Goal: Transaction & Acquisition: Purchase product/service

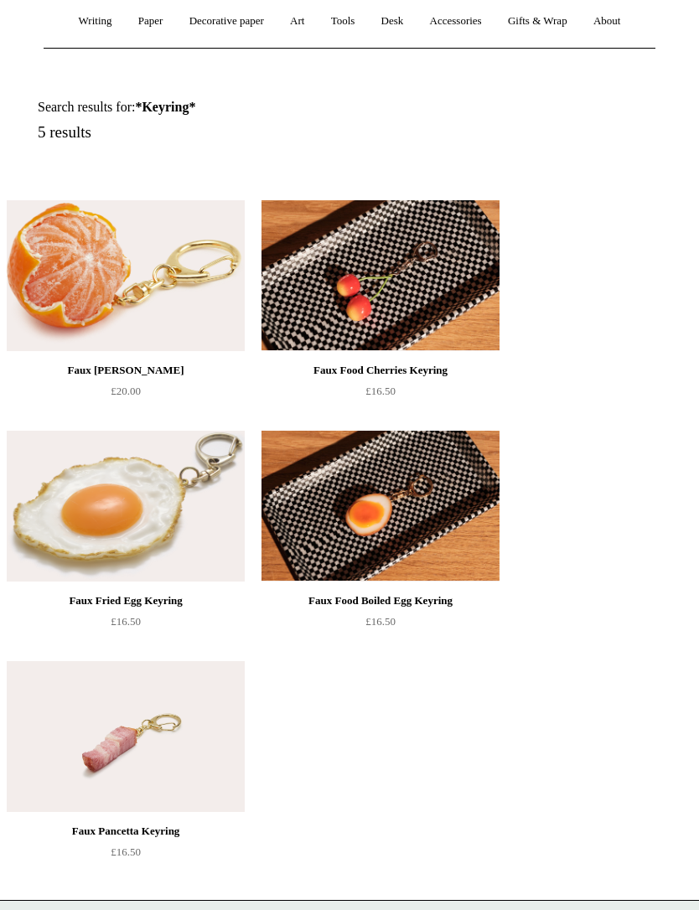
scroll to position [200, 0]
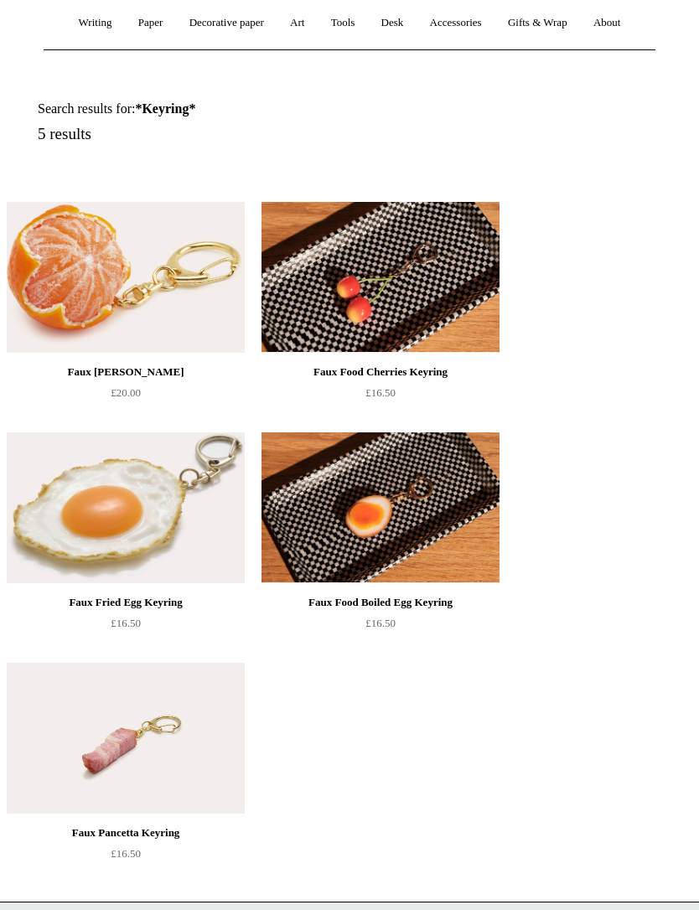
click at [160, 753] on img at bounding box center [126, 738] width 238 height 151
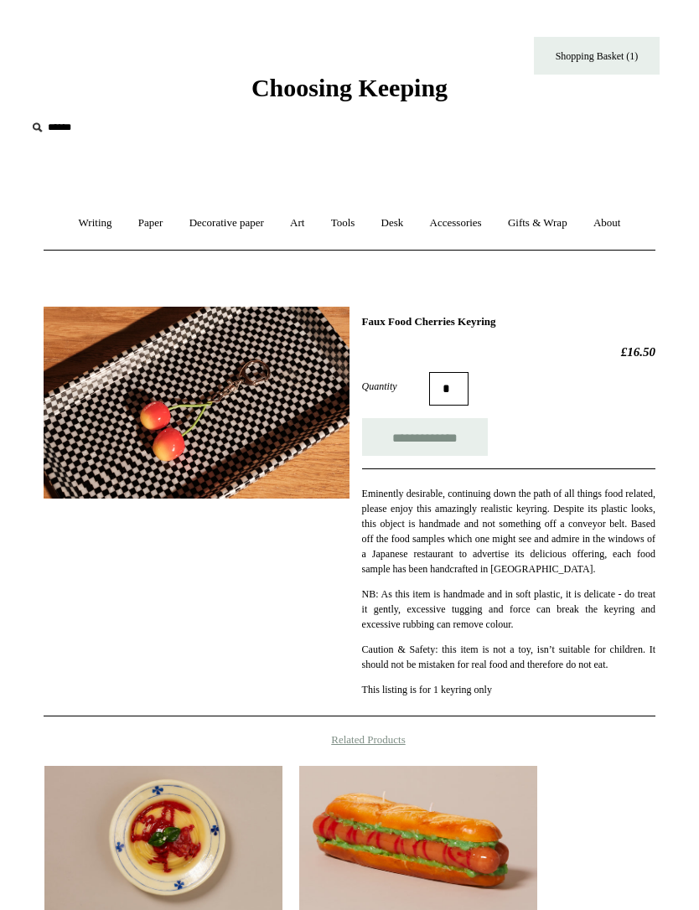
click at [200, 415] on img at bounding box center [197, 403] width 306 height 192
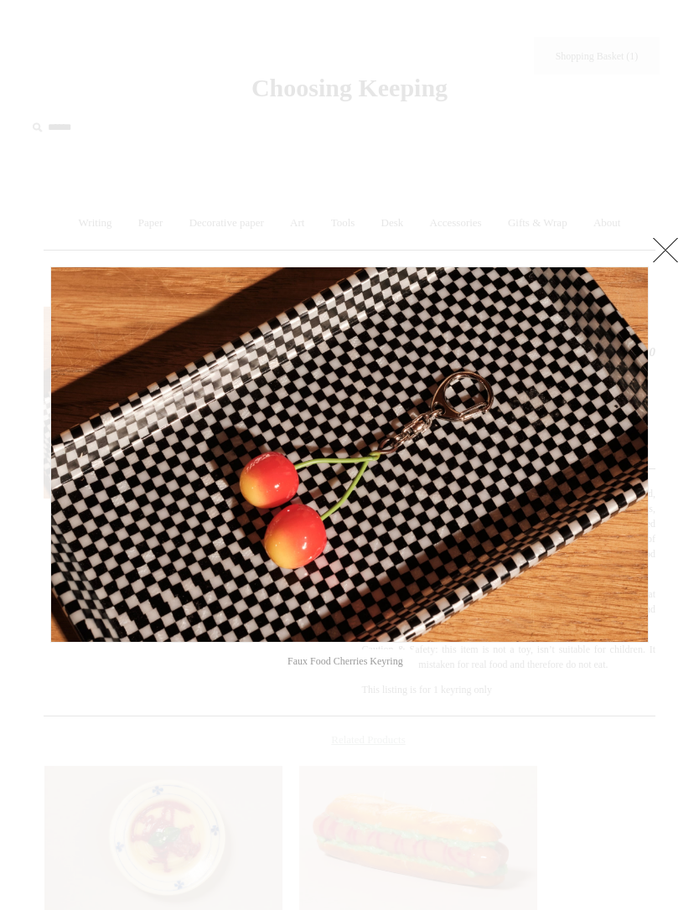
click at [670, 255] on link at bounding box center [665, 250] width 34 height 34
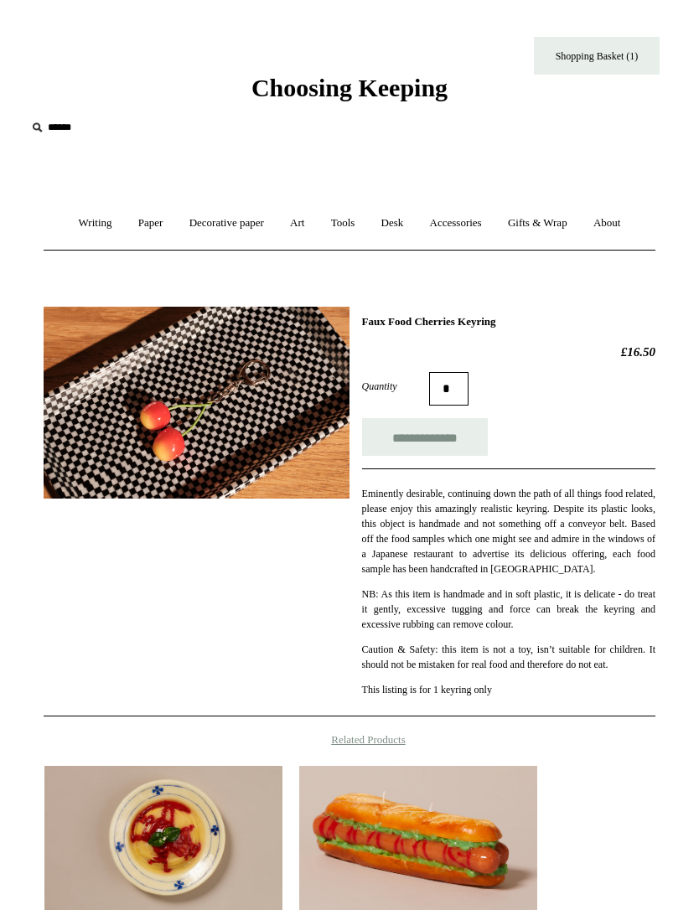
click at [608, 60] on link "Shopping Basket (1)" at bounding box center [597, 56] width 126 height 38
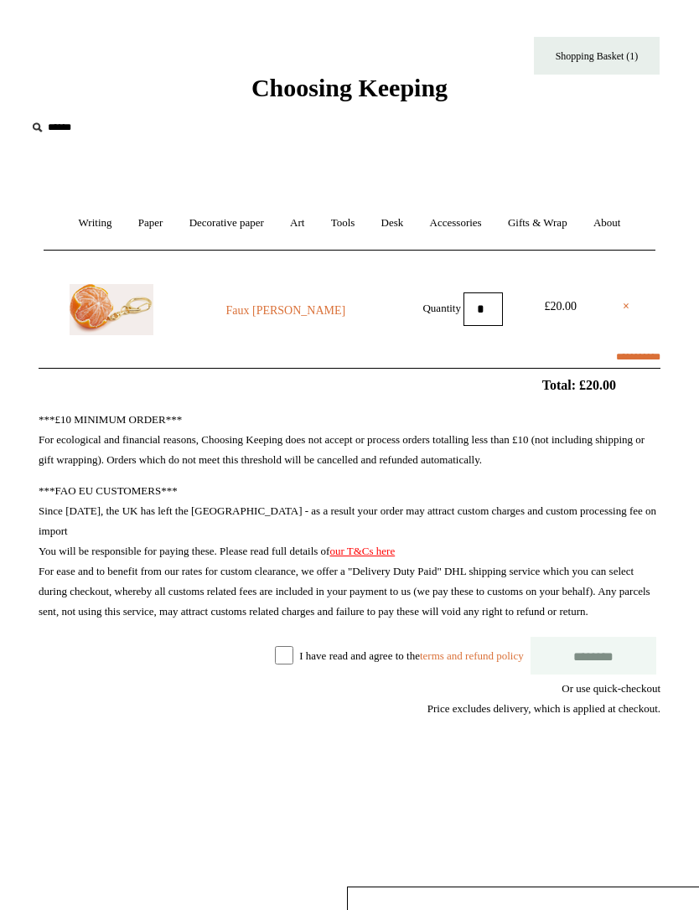
select select "**********"
type input "********"
select select "*******"
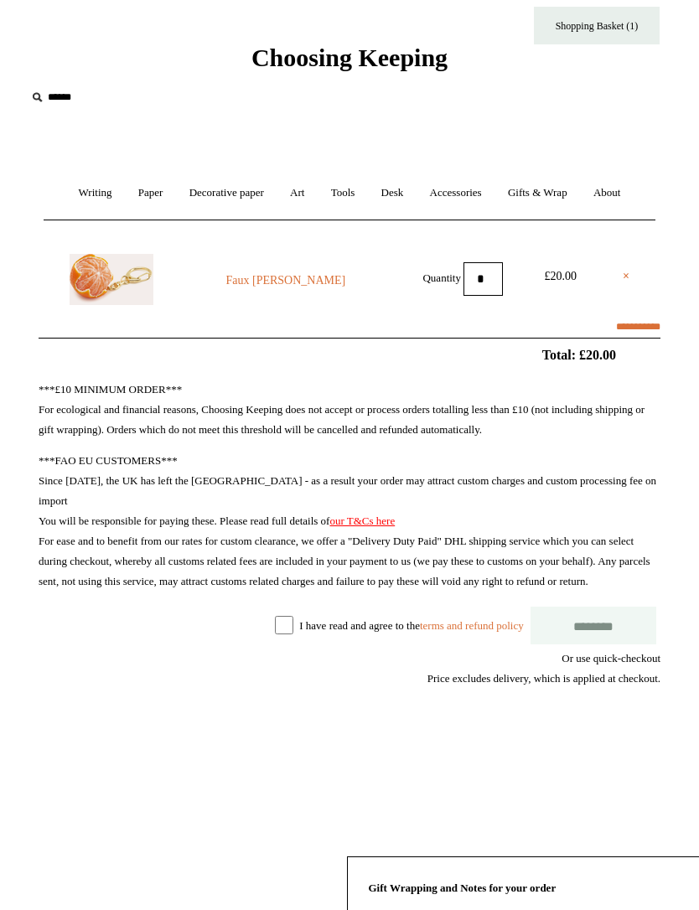
scroll to position [30, 0]
click at [660, 745] on shopify-apple-pay-button at bounding box center [658, 738] width 3 height 13
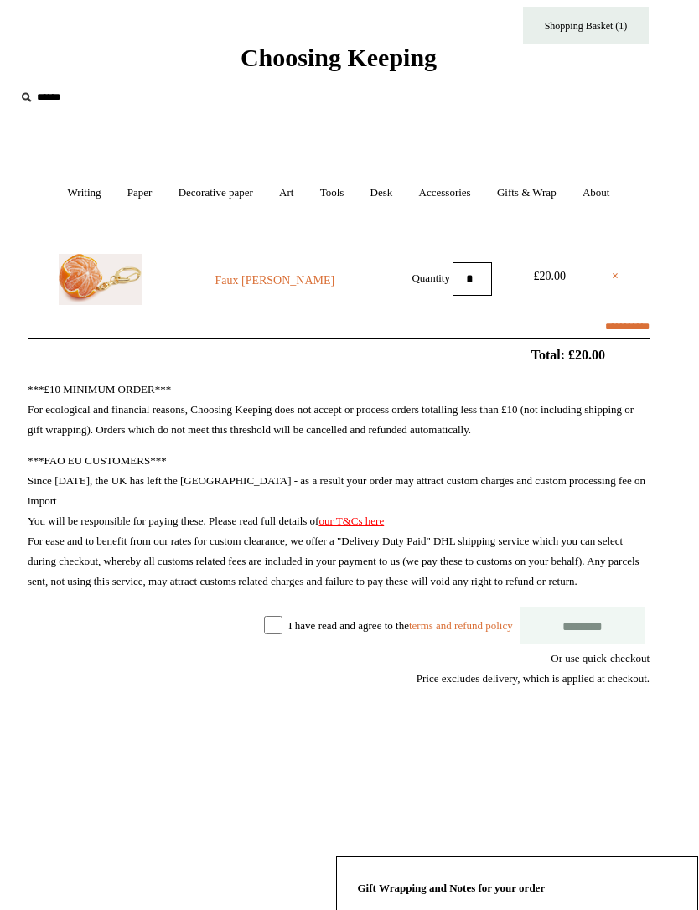
scroll to position [29, 45]
click at [553, 642] on input "********" at bounding box center [583, 626] width 126 height 38
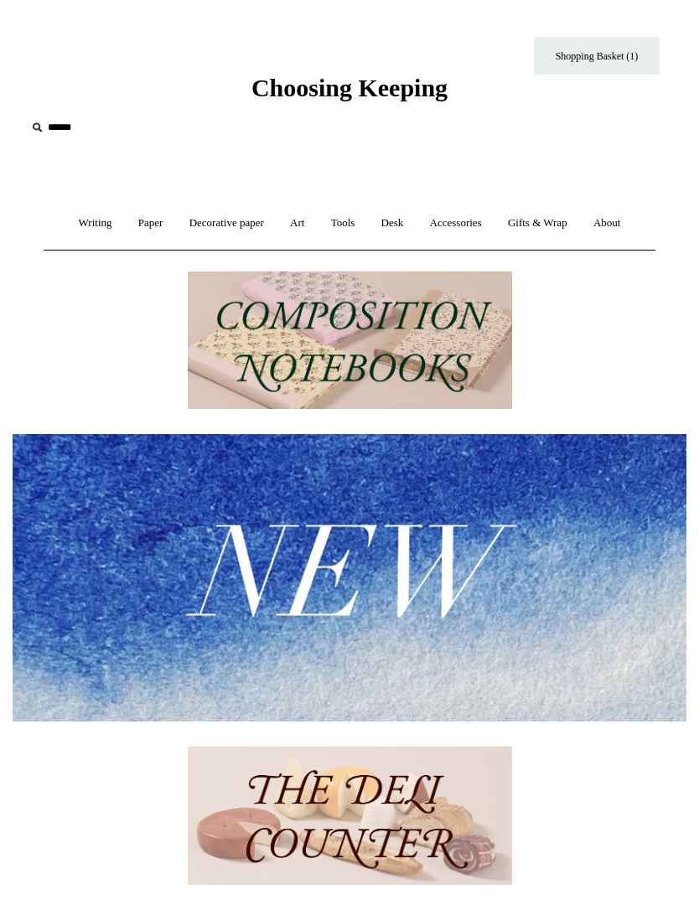
click at [78, 225] on link "Writing +" at bounding box center [95, 223] width 57 height 44
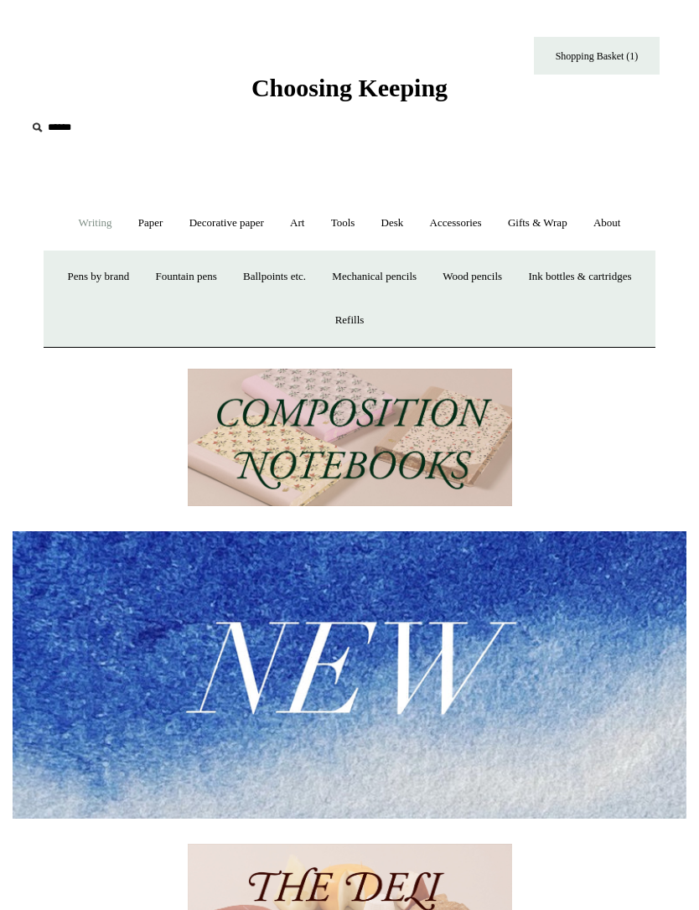
click at [147, 231] on link "Paper +" at bounding box center [150, 223] width 49 height 44
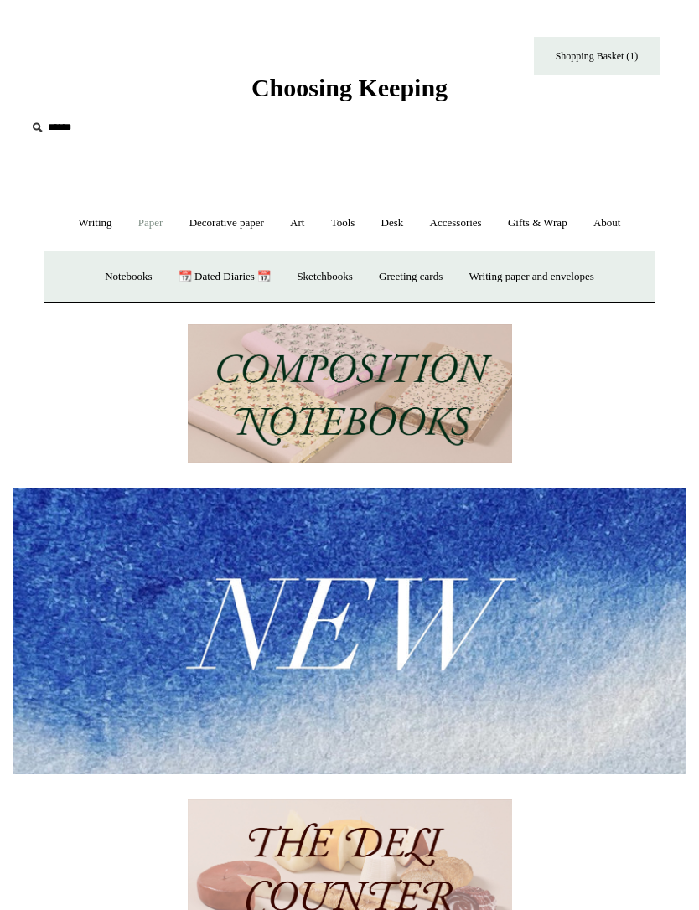
click at [242, 230] on link "Decorative paper +" at bounding box center [227, 223] width 98 height 44
click at [307, 223] on link "Art +" at bounding box center [297, 223] width 38 height 44
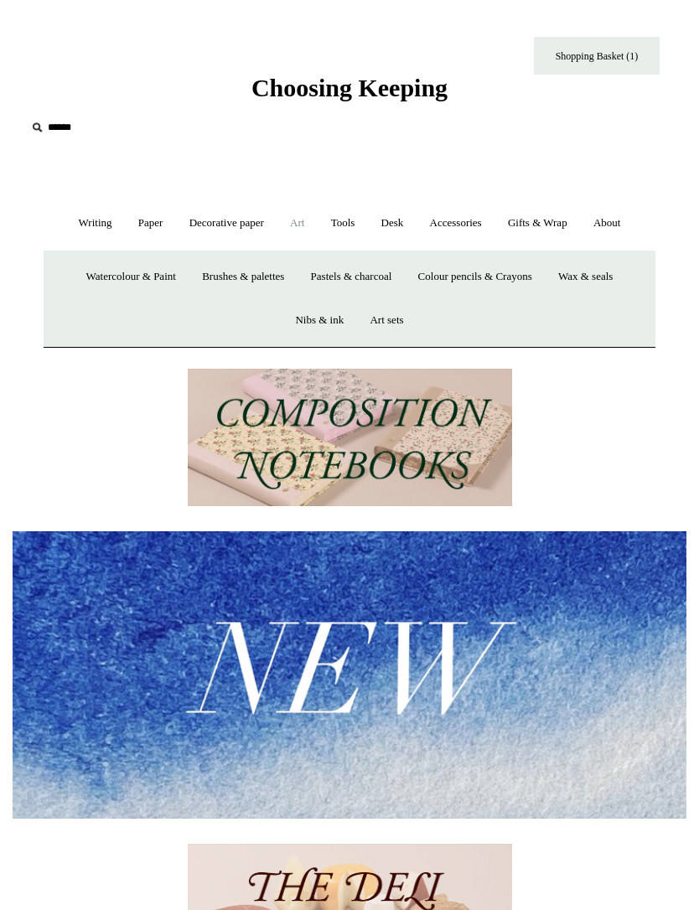
click at [349, 221] on link "Tools +" at bounding box center [343, 223] width 48 height 44
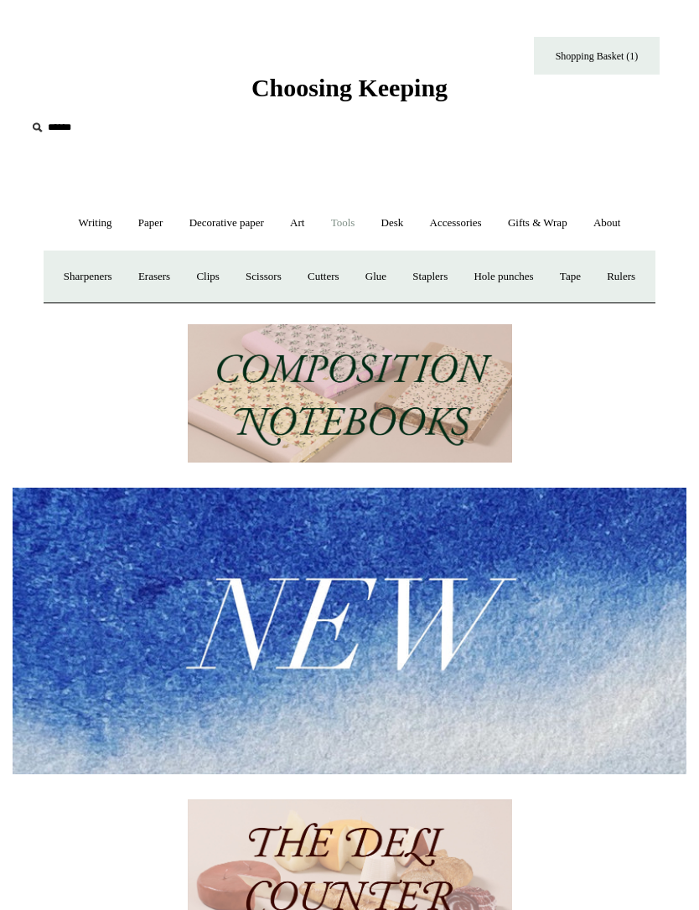
click at [401, 217] on link "Desk +" at bounding box center [392, 223] width 46 height 44
click at [460, 224] on link "Accessories +" at bounding box center [455, 223] width 75 height 44
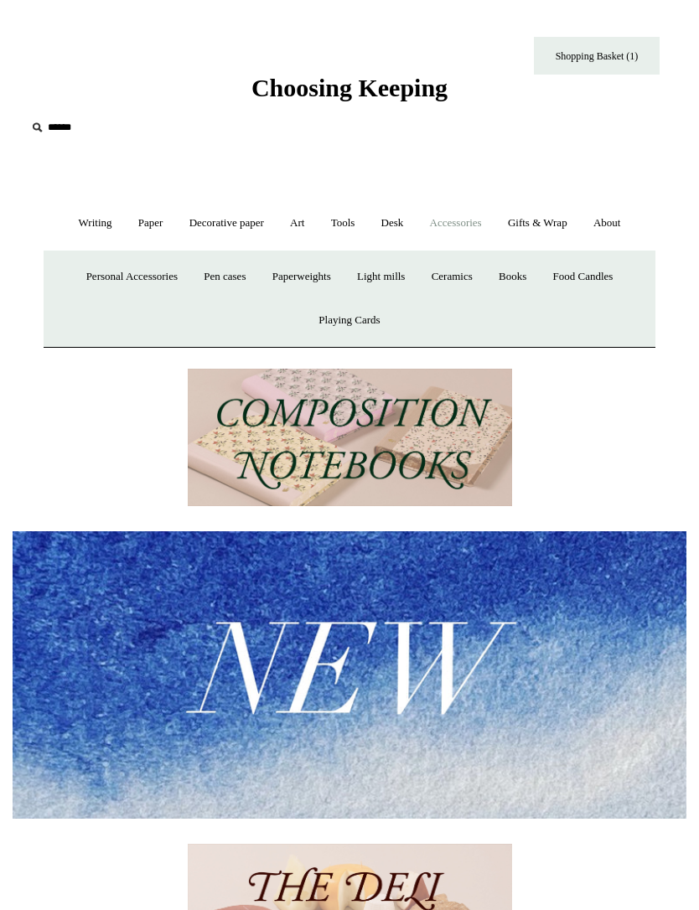
click at [352, 322] on link "Playing Cards" at bounding box center [349, 320] width 85 height 44
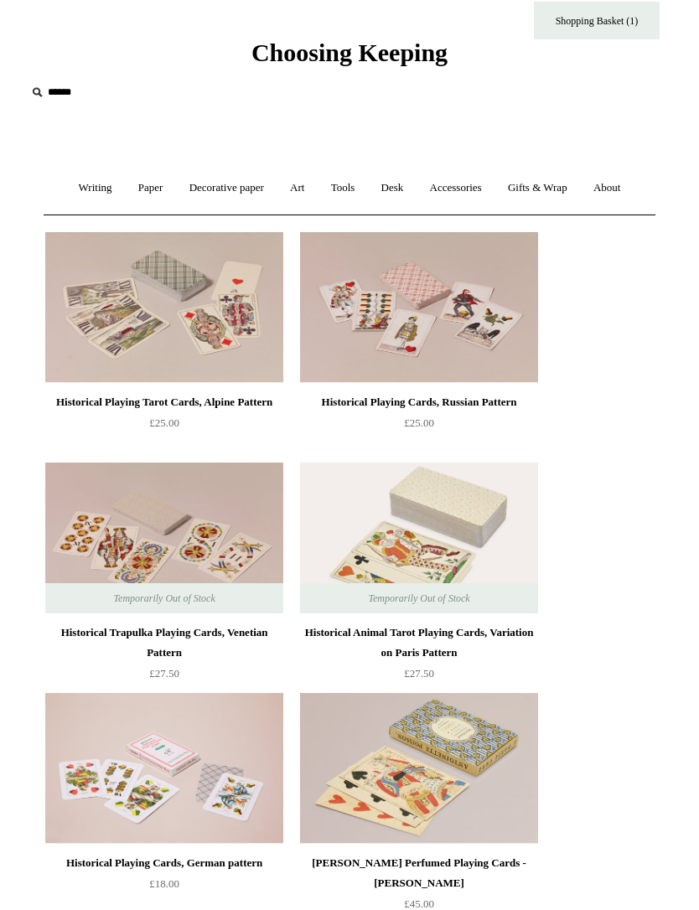
scroll to position [36, 0]
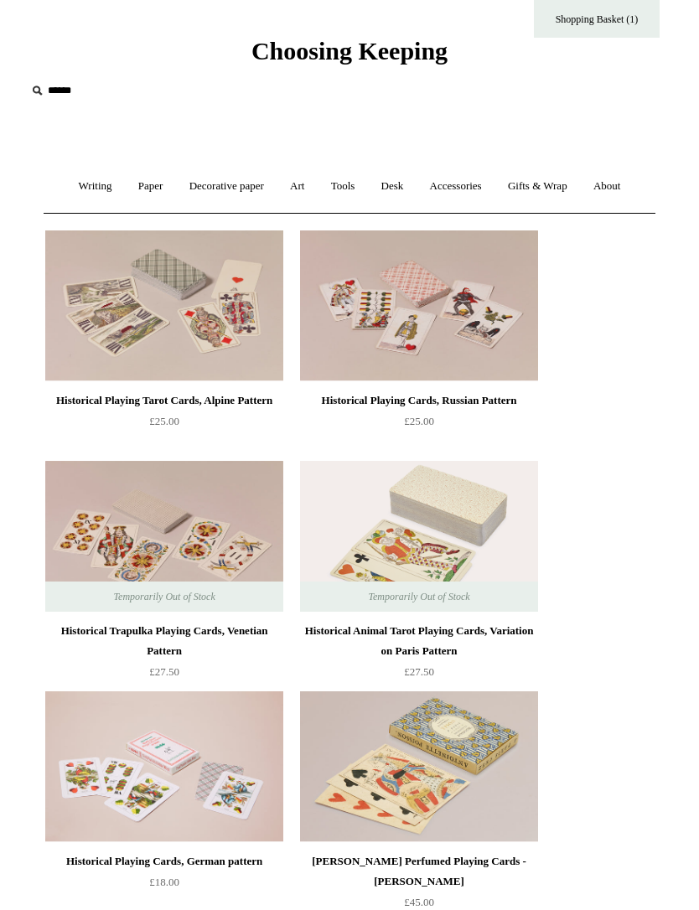
click at [431, 747] on img at bounding box center [419, 767] width 238 height 151
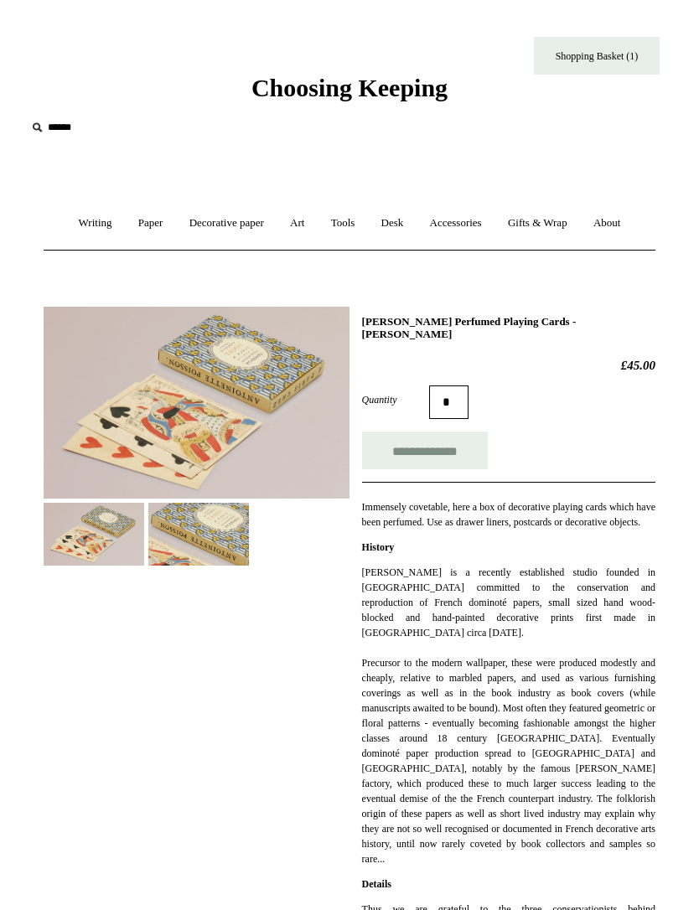
click at [241, 527] on img at bounding box center [198, 534] width 101 height 63
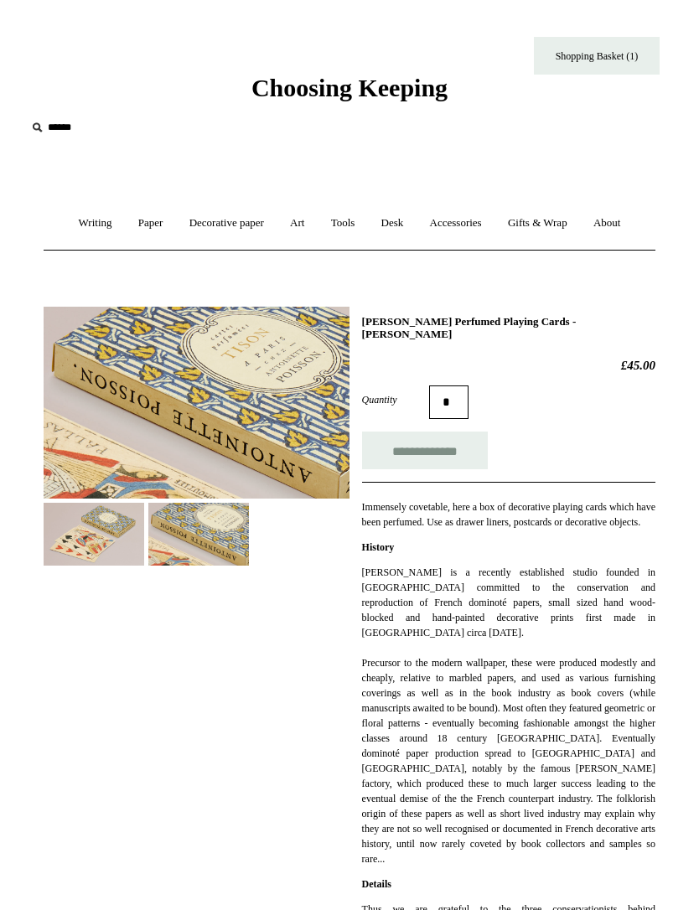
click at [125, 545] on img at bounding box center [94, 534] width 101 height 63
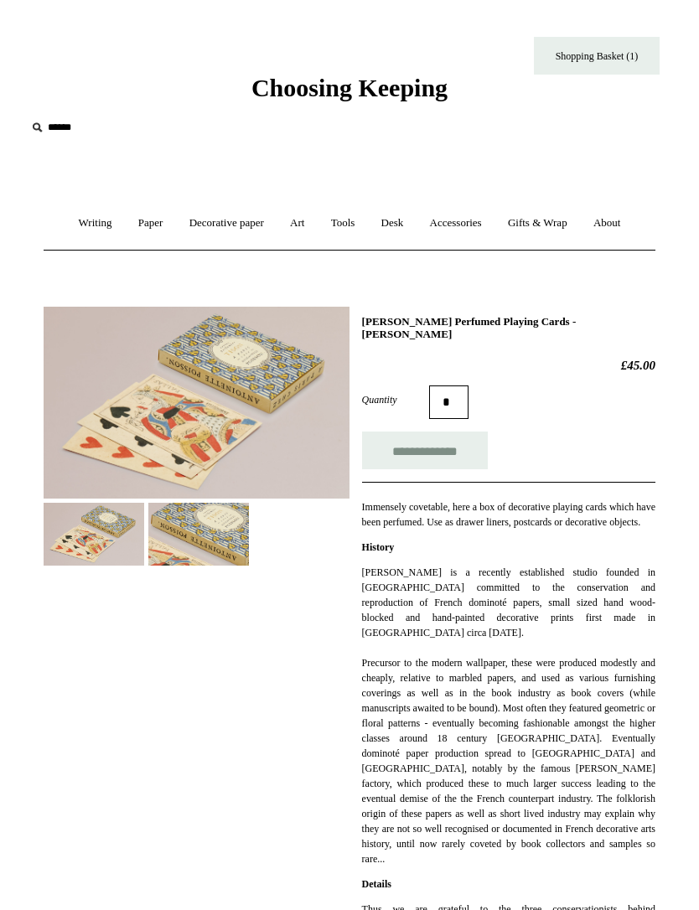
click at [208, 417] on img at bounding box center [197, 403] width 306 height 192
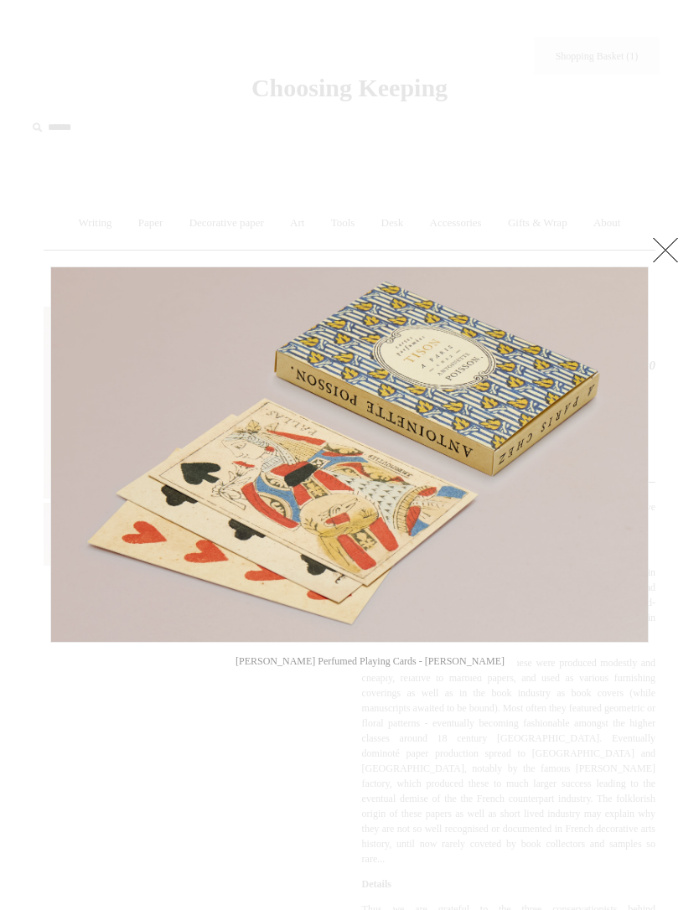
click at [668, 255] on link at bounding box center [665, 250] width 34 height 34
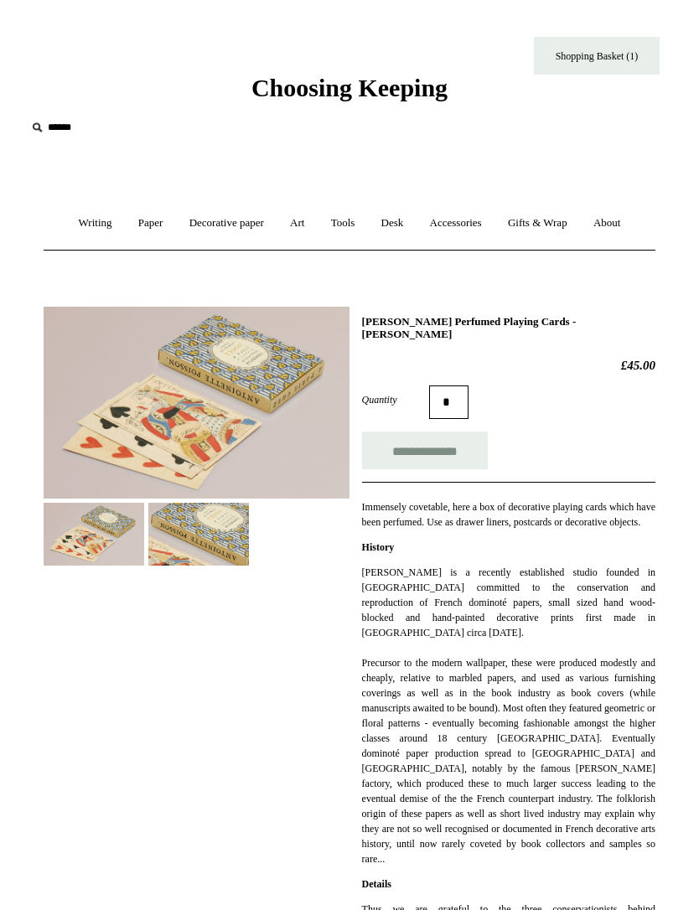
click at [479, 202] on link "Accessories +" at bounding box center [455, 223] width 75 height 44
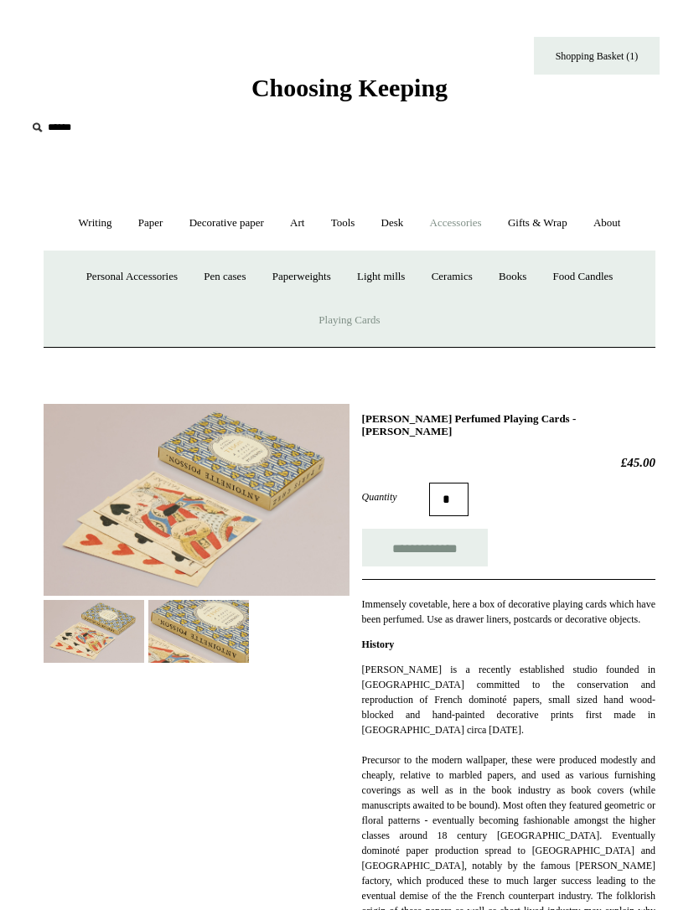
click at [602, 276] on link "Food Candles" at bounding box center [583, 277] width 84 height 44
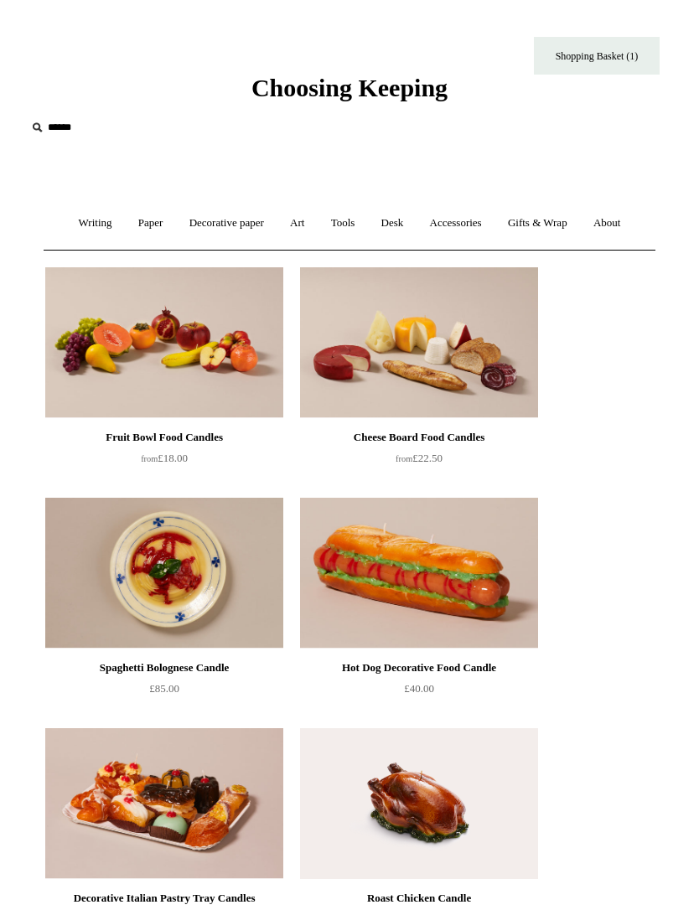
click at [467, 235] on link "Accessories +" at bounding box center [455, 223] width 75 height 44
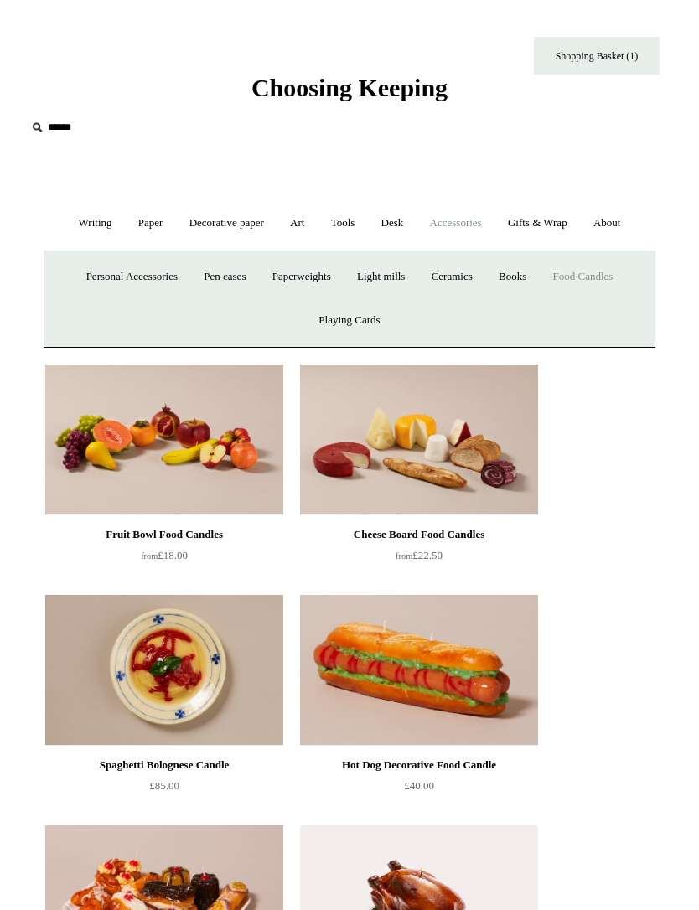
click at [475, 278] on link "Ceramics +" at bounding box center [452, 277] width 64 height 44
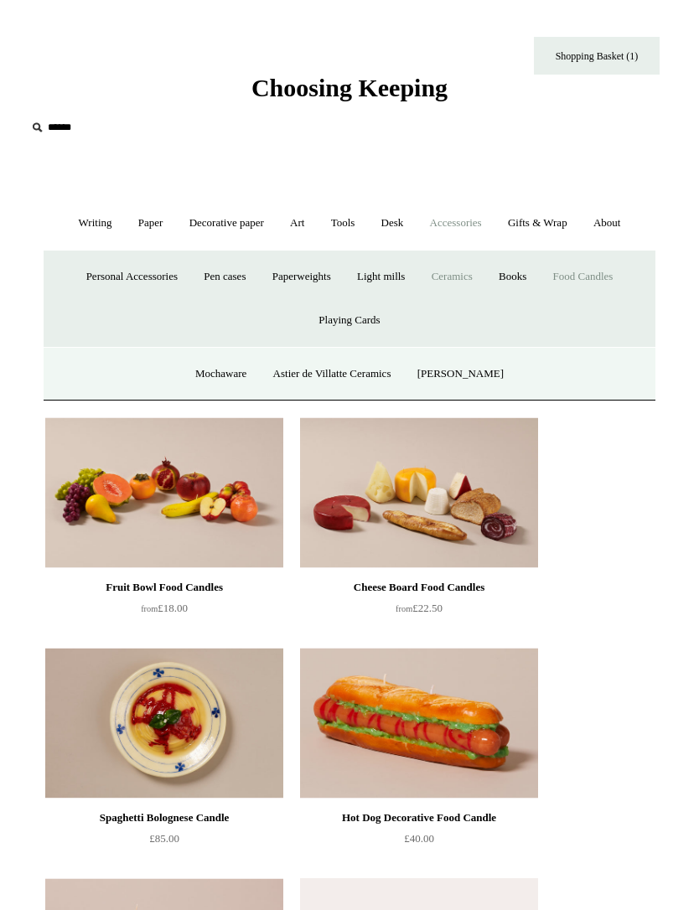
click at [467, 273] on link "Ceramics -" at bounding box center [452, 277] width 64 height 44
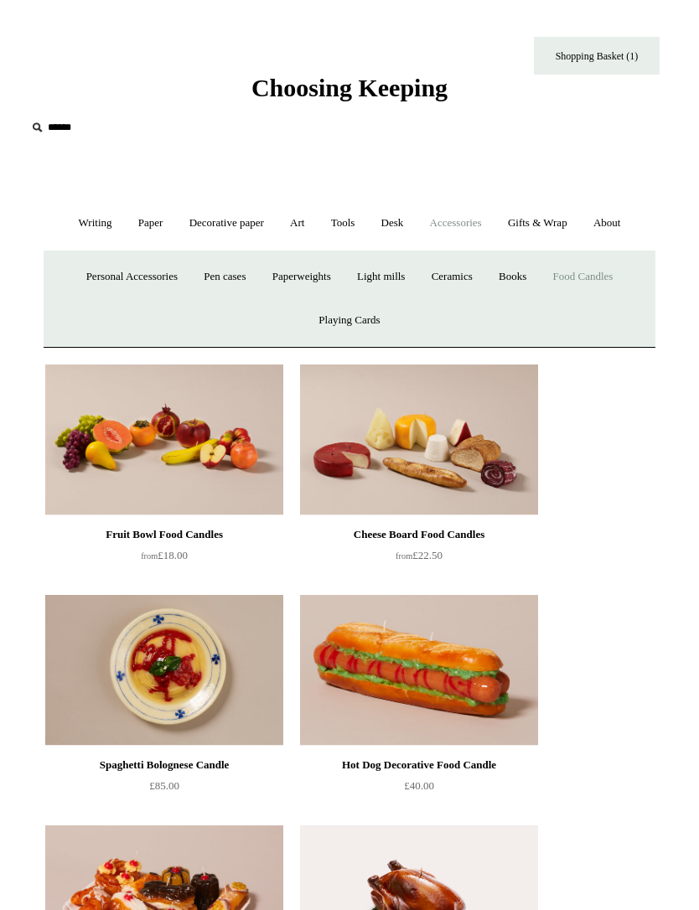
click at [470, 272] on link "Ceramics +" at bounding box center [452, 277] width 64 height 44
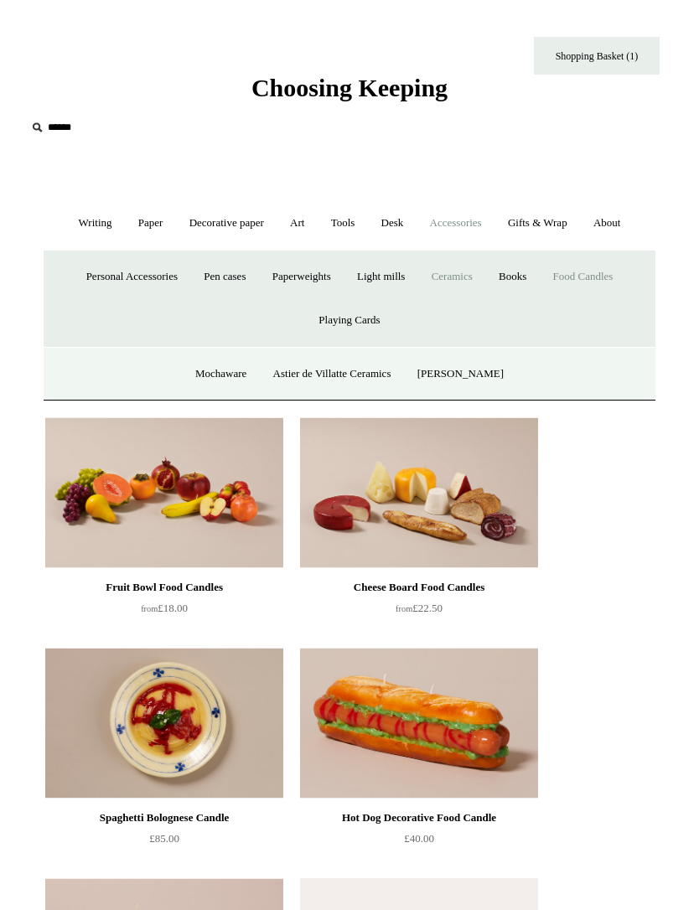
click at [244, 365] on link "Mochaware" at bounding box center [220, 374] width 75 height 44
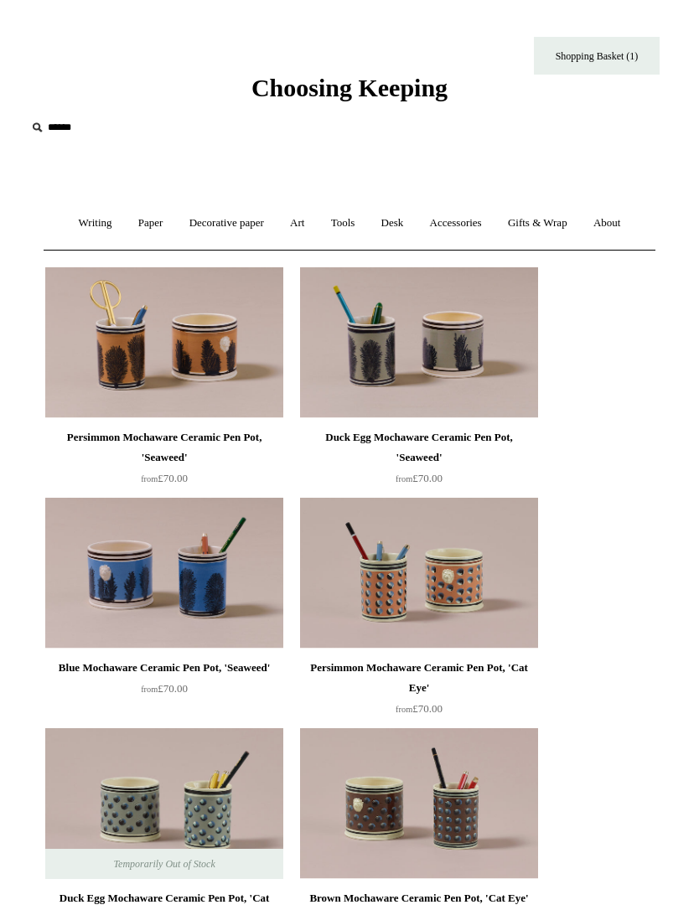
click at [473, 219] on link "Accessories +" at bounding box center [455, 223] width 75 height 44
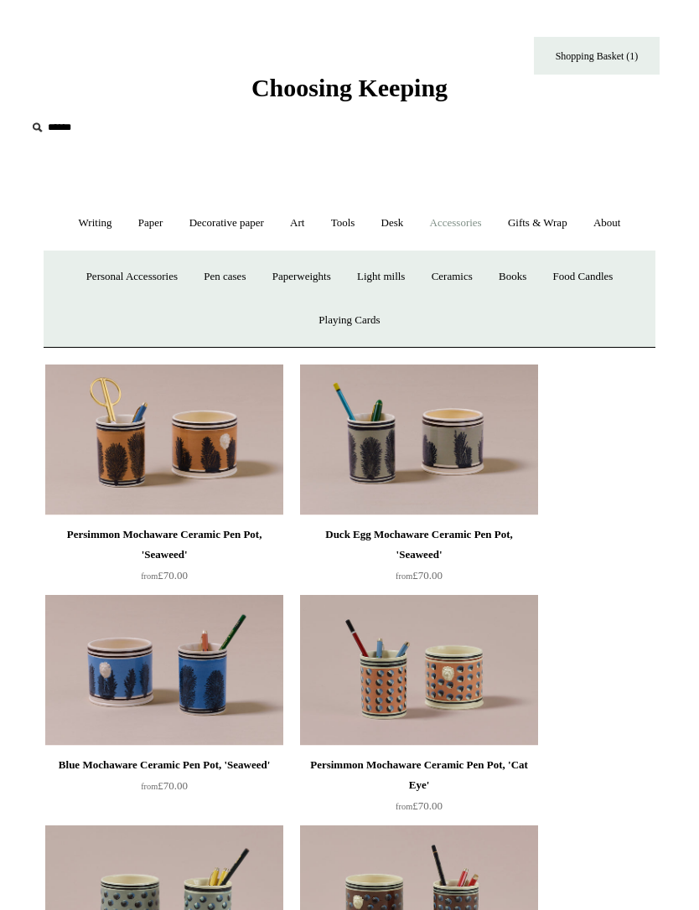
click at [464, 268] on link "Ceramics +" at bounding box center [452, 277] width 64 height 44
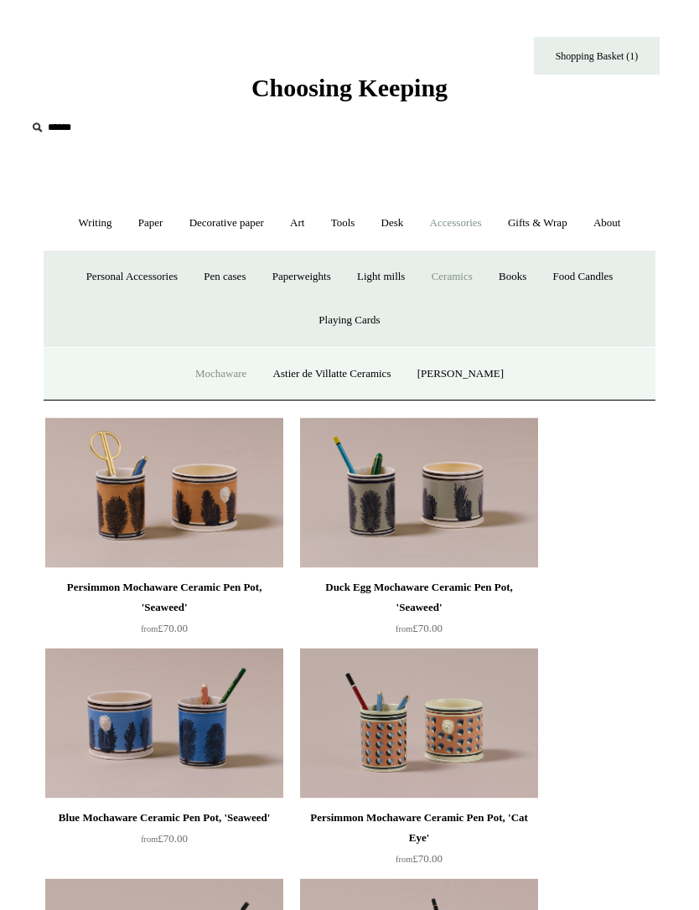
click at [364, 364] on link "Astier de Villatte Ceramics" at bounding box center [332, 374] width 142 height 44
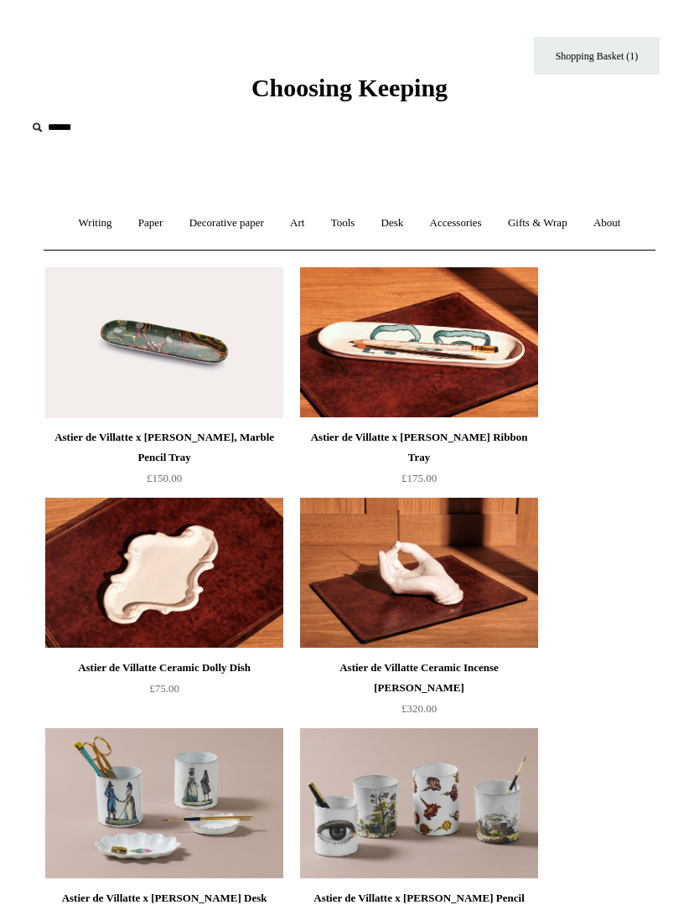
click at [473, 230] on link "Accessories +" at bounding box center [455, 223] width 75 height 44
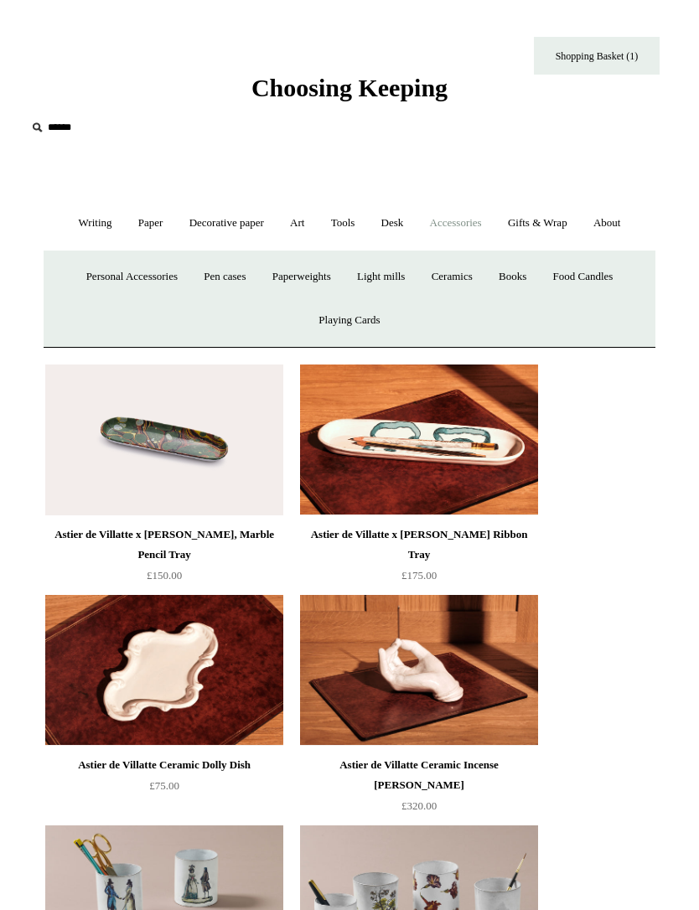
click at [472, 273] on link "Ceramics +" at bounding box center [452, 277] width 64 height 44
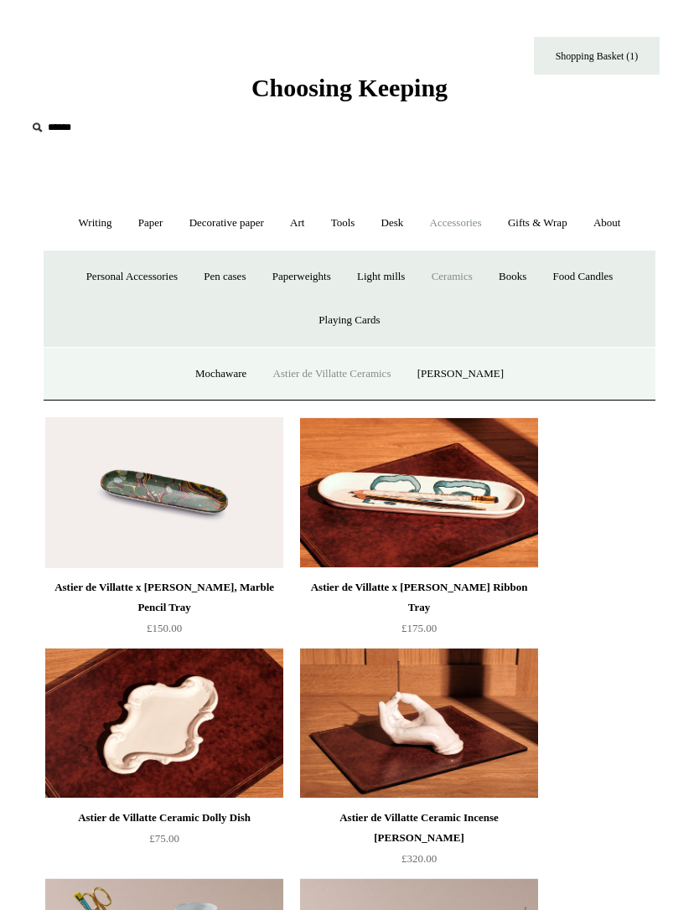
click at [488, 358] on link "[PERSON_NAME]" at bounding box center [460, 374] width 110 height 44
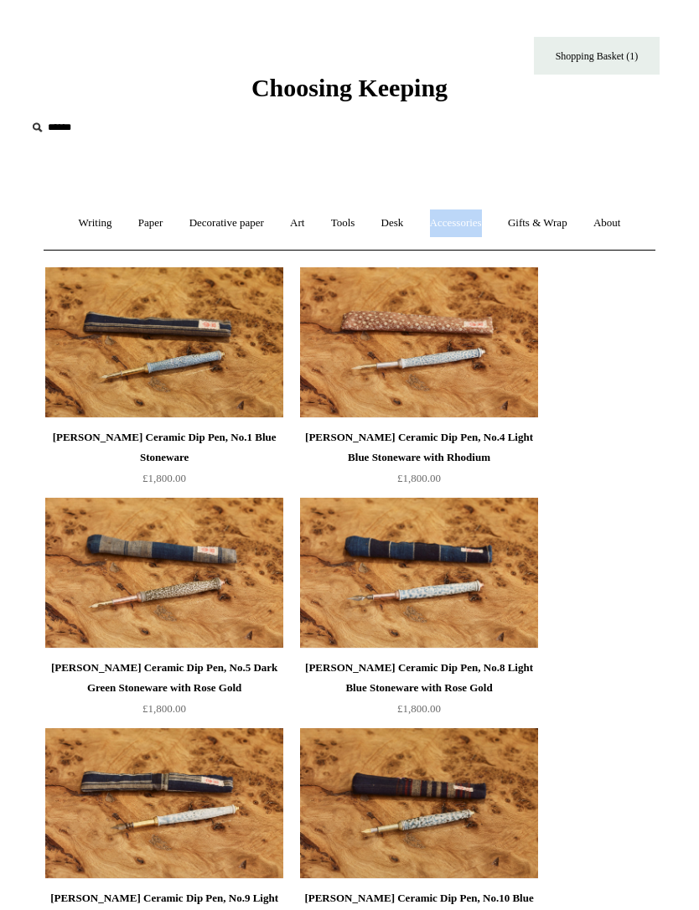
click at [475, 230] on link "Accessories +" at bounding box center [455, 223] width 75 height 44
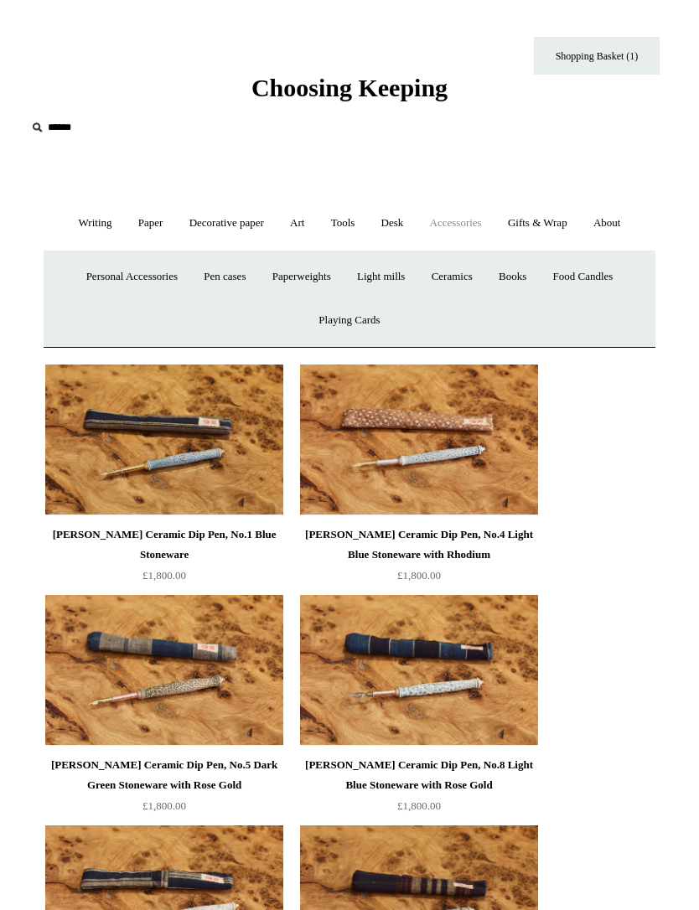
click at [524, 278] on link "Books" at bounding box center [512, 277] width 51 height 44
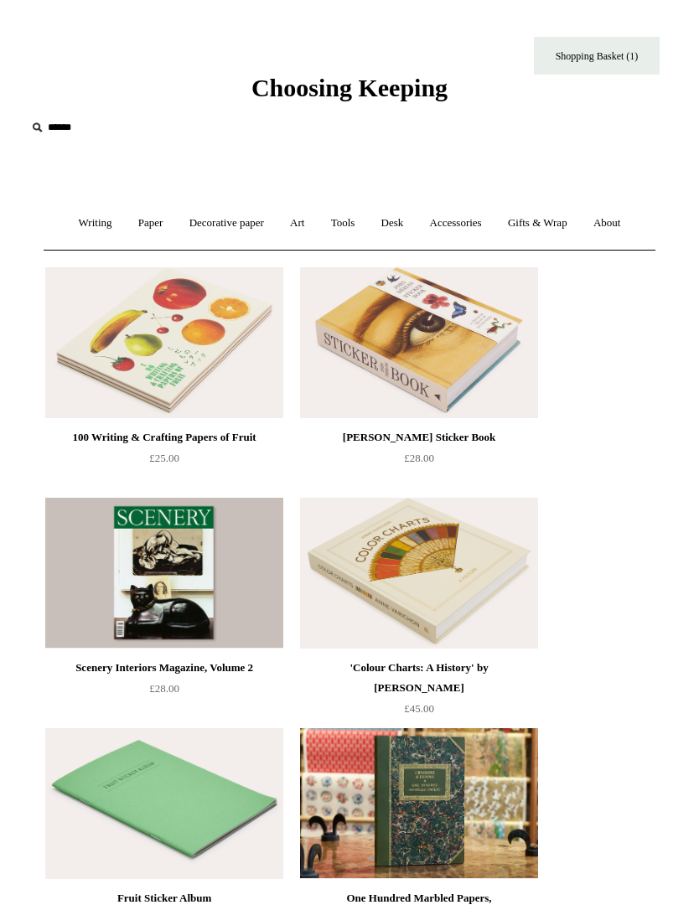
click at [470, 217] on link "Accessories +" at bounding box center [455, 223] width 75 height 44
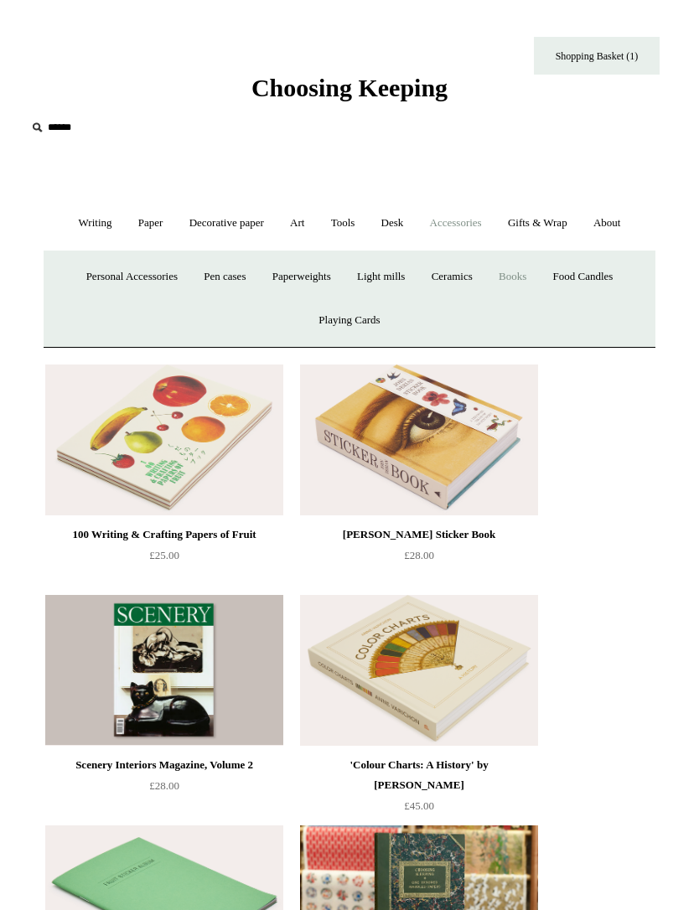
click at [389, 271] on link "Light mills" at bounding box center [380, 277] width 71 height 44
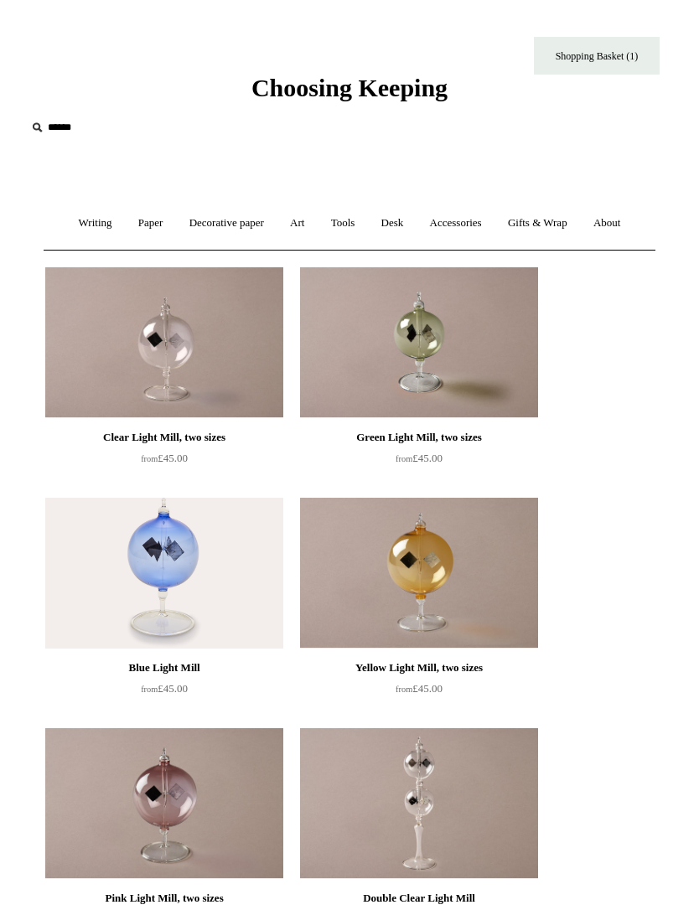
click at [471, 215] on link "Accessories +" at bounding box center [455, 223] width 75 height 44
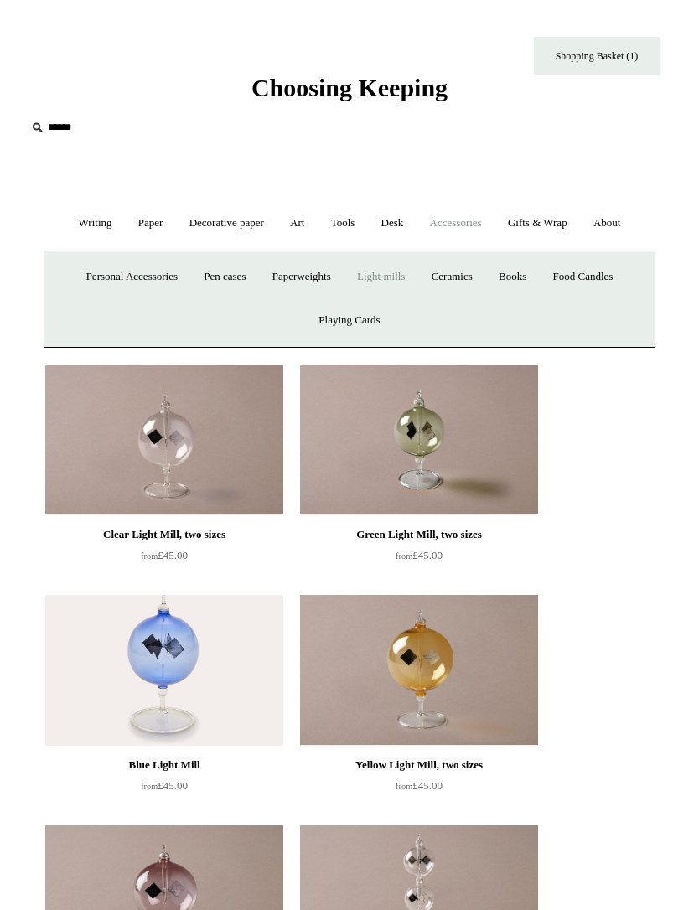
click at [138, 280] on link "Personal Accessories +" at bounding box center [132, 277] width 115 height 44
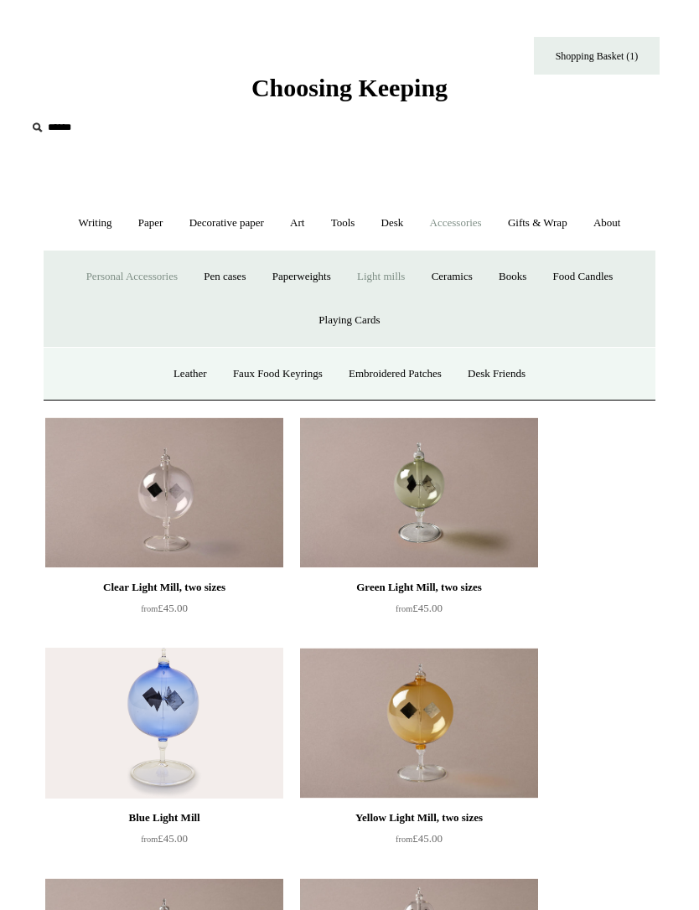
click at [173, 368] on link "Leather" at bounding box center [190, 374] width 57 height 44
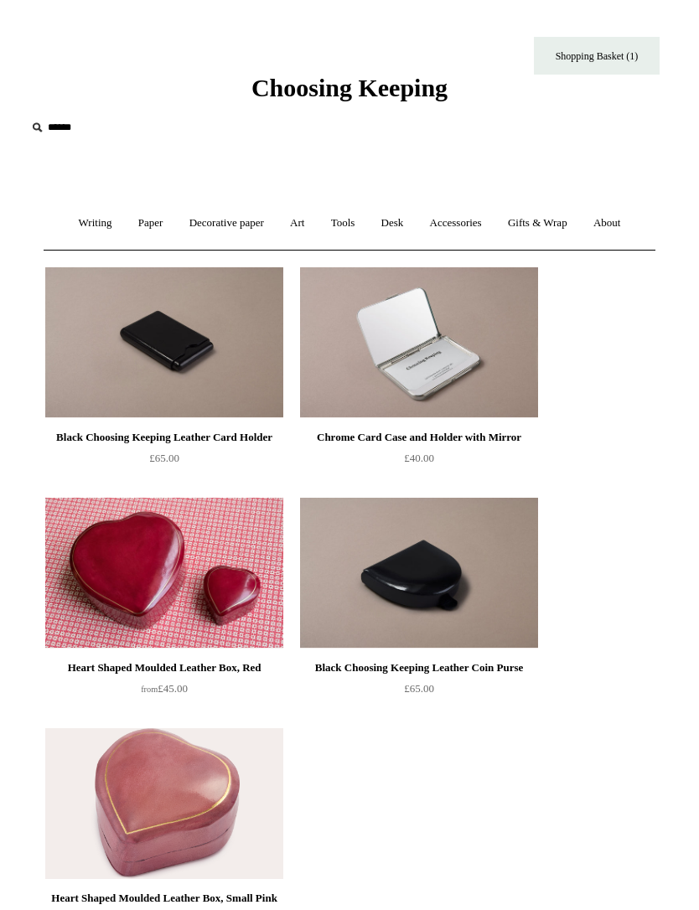
click at [455, 206] on link "Accessories +" at bounding box center [455, 223] width 75 height 44
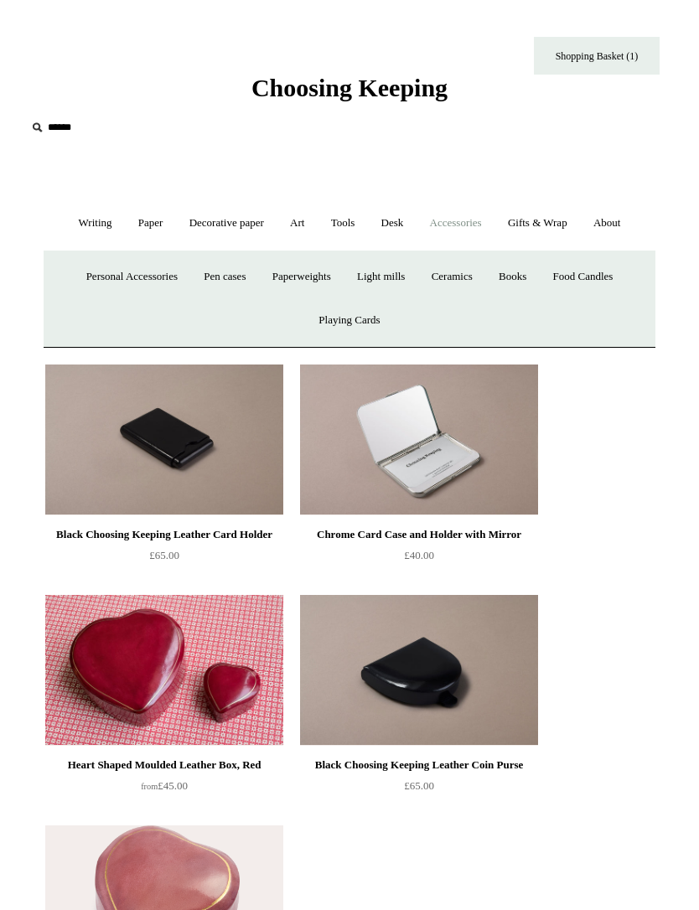
click at [147, 272] on link "Personal Accessories +" at bounding box center [132, 277] width 115 height 44
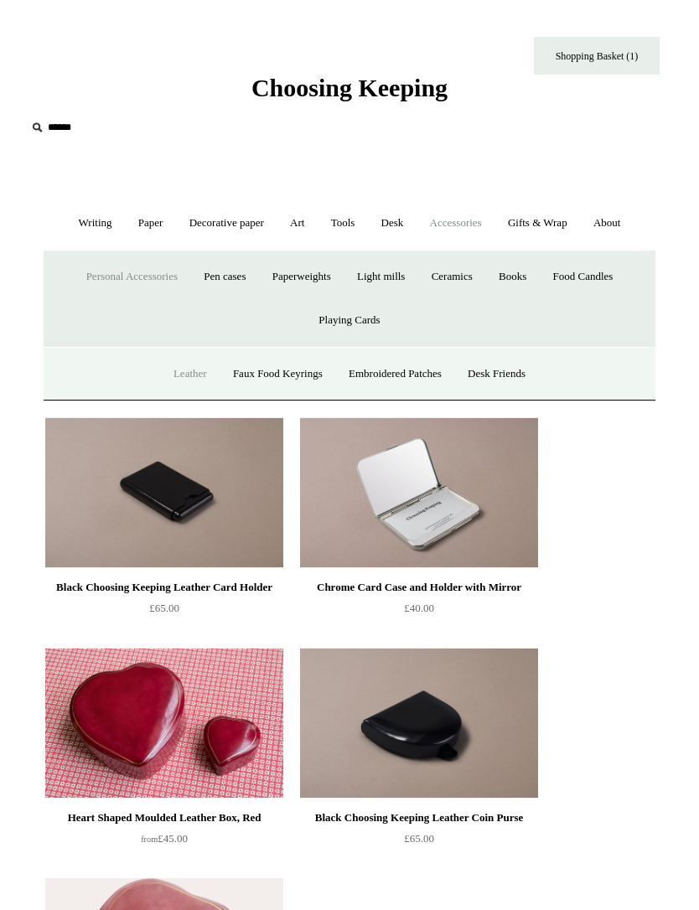
click at [411, 376] on link "Embroidered Patches" at bounding box center [395, 374] width 116 height 44
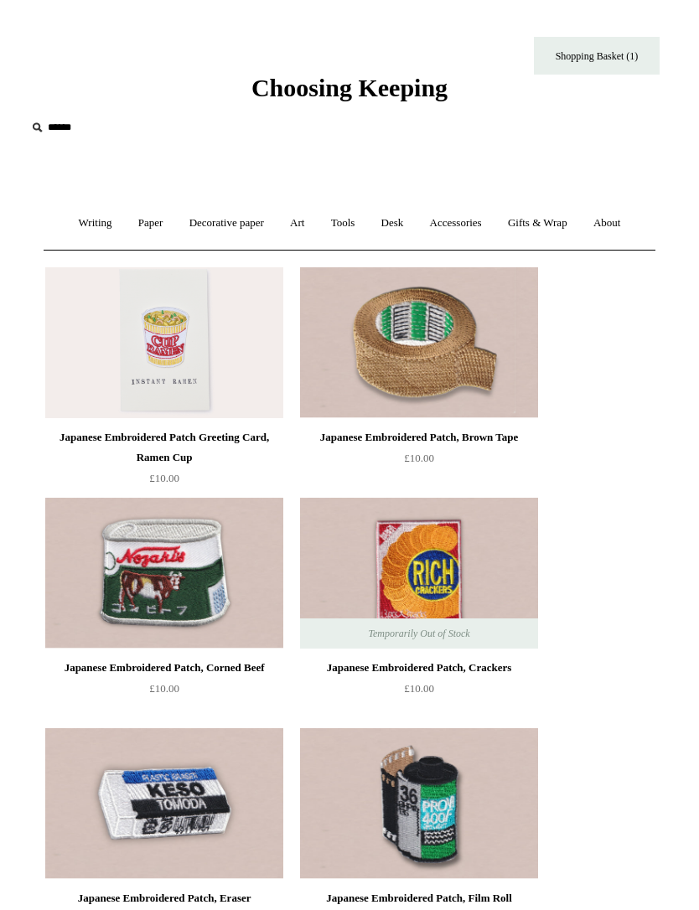
click at [477, 223] on link "Accessories +" at bounding box center [455, 223] width 75 height 44
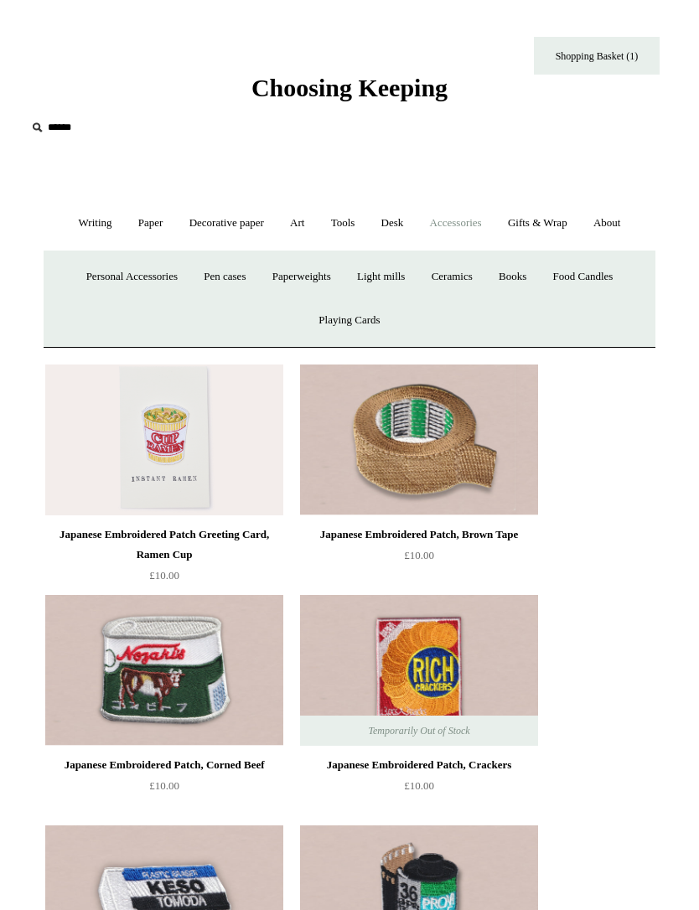
click at [162, 282] on link "Personal Accessories +" at bounding box center [132, 277] width 115 height 44
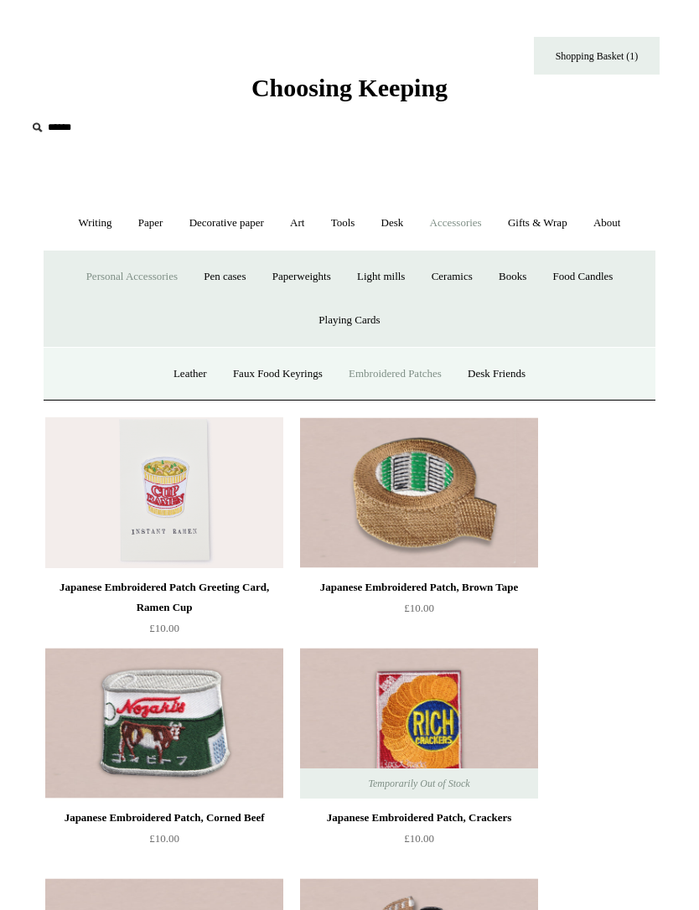
click at [529, 373] on link "Desk Friends" at bounding box center [496, 374] width 81 height 44
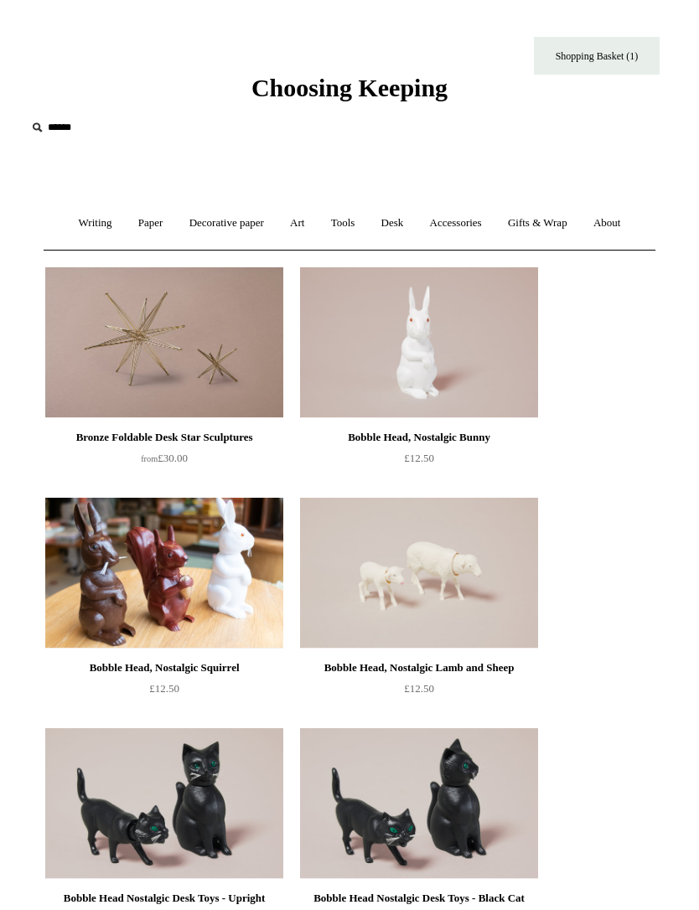
click at [467, 219] on link "Accessories +" at bounding box center [455, 223] width 75 height 44
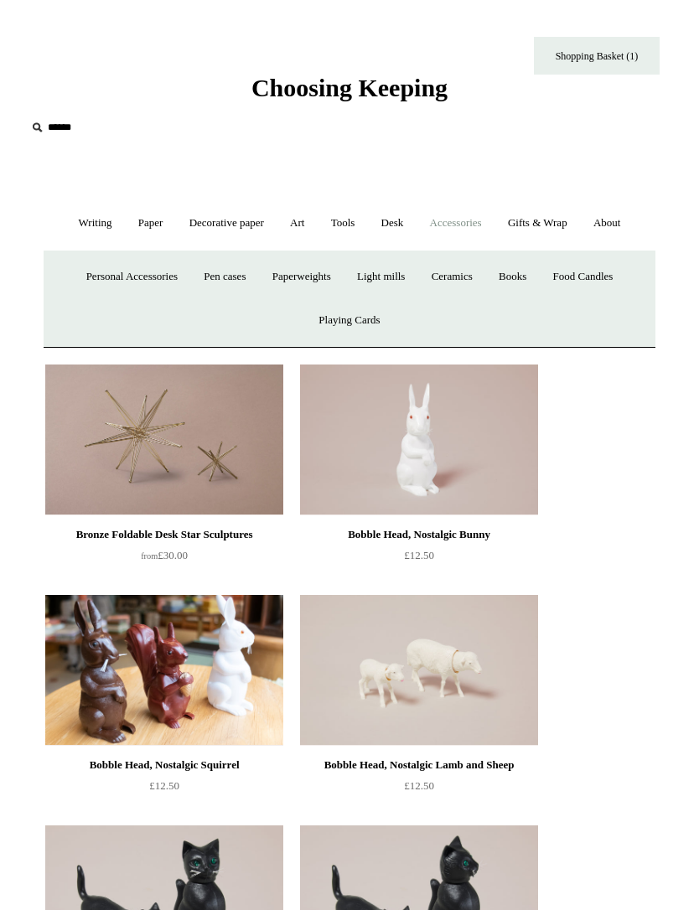
click at [126, 281] on link "Personal Accessories +" at bounding box center [132, 277] width 115 height 44
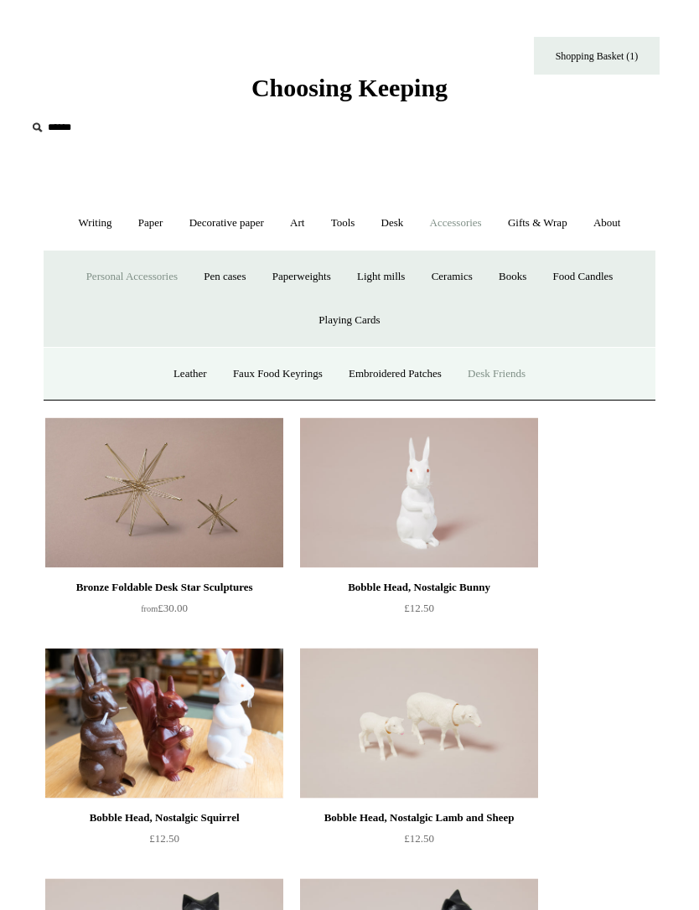
click at [287, 378] on link "Faux Food Keyrings" at bounding box center [277, 374] width 113 height 44
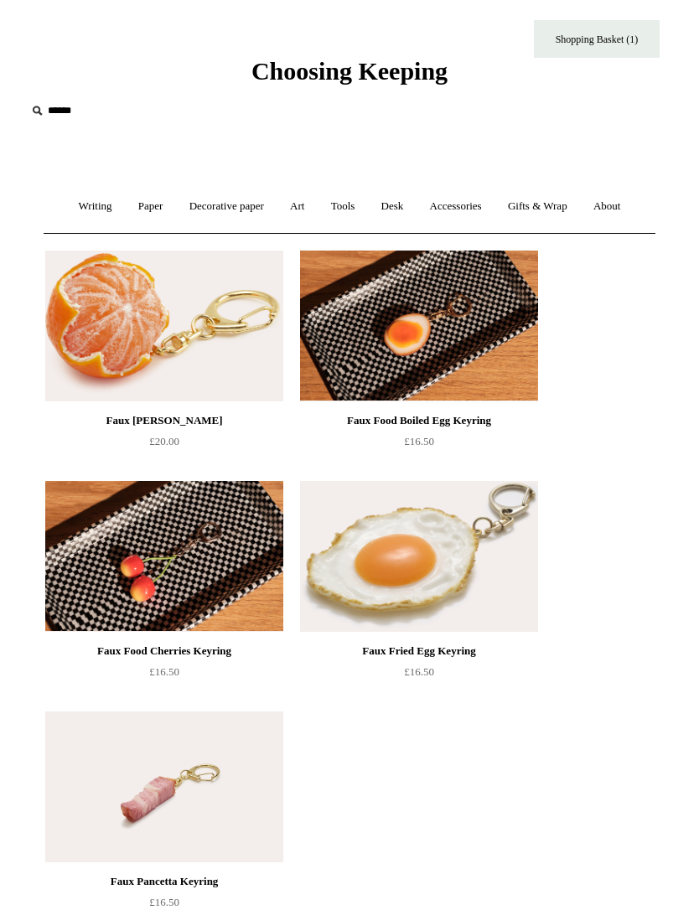
scroll to position [17, 0]
click at [561, 199] on link "Gifts & Wrap +" at bounding box center [537, 206] width 83 height 44
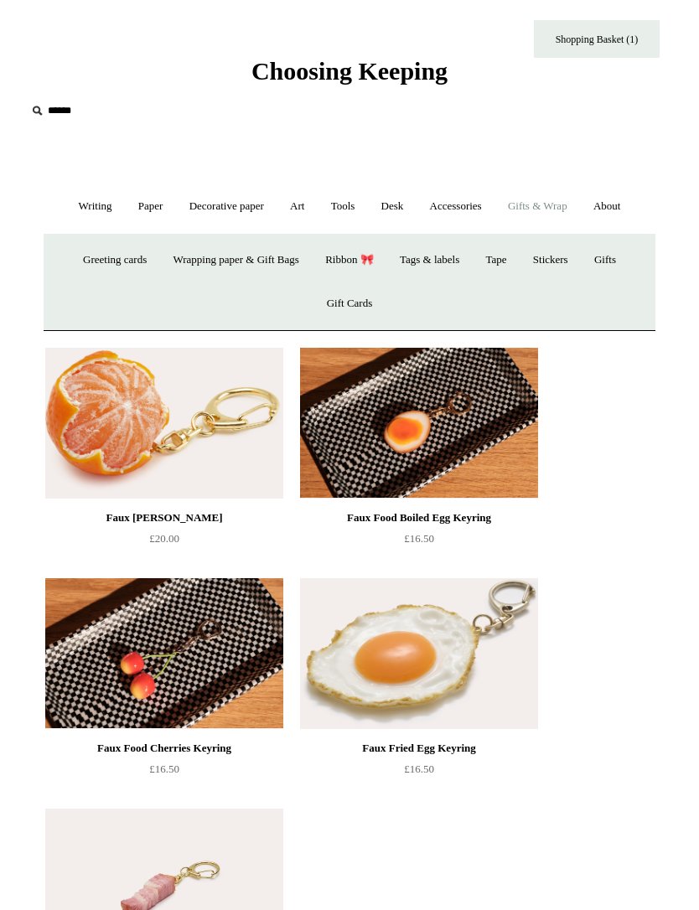
click at [623, 207] on link "About +" at bounding box center [606, 206] width 51 height 44
